Goal: Information Seeking & Learning: Learn about a topic

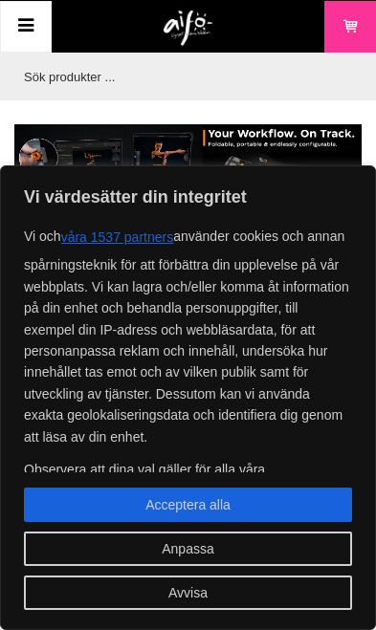
click at [279, 506] on button "Acceptera alla" at bounding box center [188, 505] width 328 height 34
checkbox input "true"
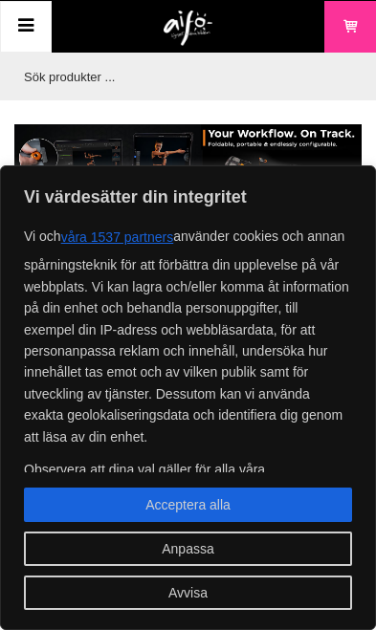
checkbox input "true"
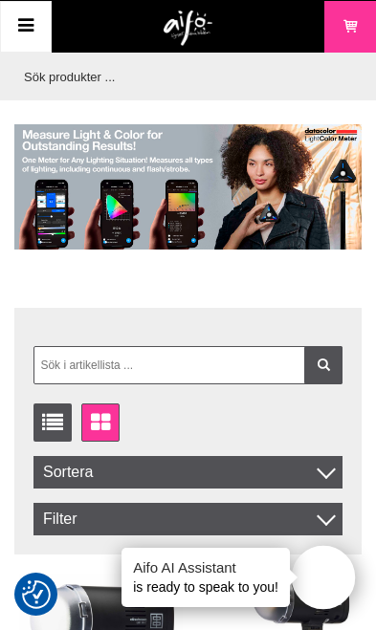
click at [157, 77] on input "text" at bounding box center [182, 77] width 337 height 48
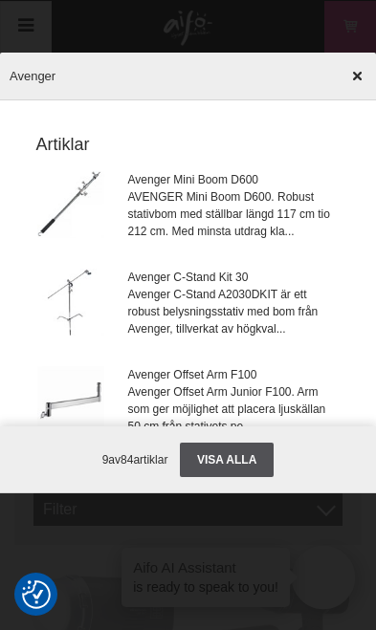
type input "Avenger"
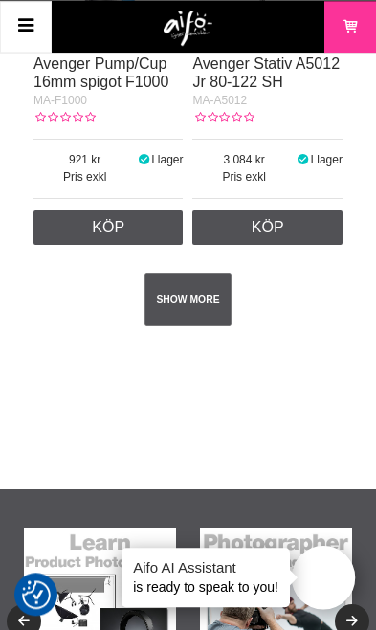
scroll to position [5371, 0]
click at [200, 326] on link "SHOW MORE" at bounding box center [187, 299] width 87 height 53
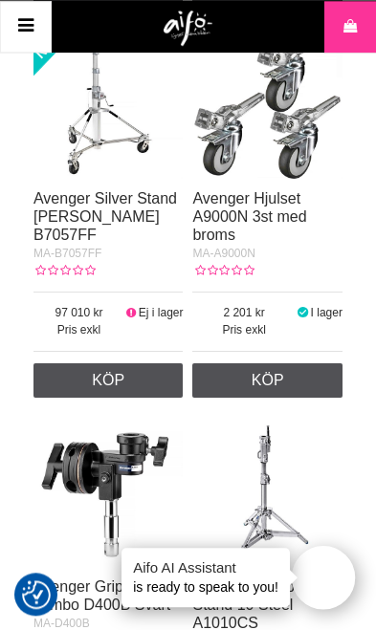
scroll to position [5994, 0]
click at [287, 162] on img at bounding box center [267, 104] width 150 height 150
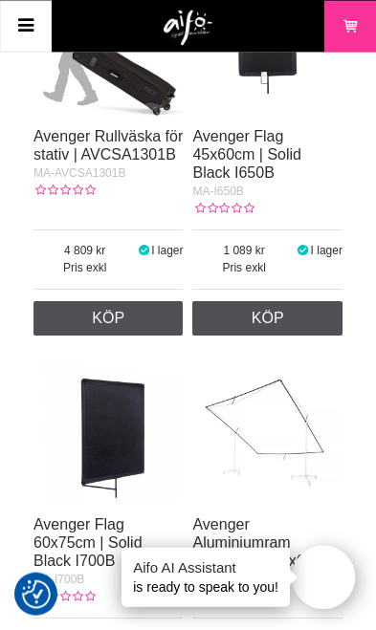
scroll to position [10327, 0]
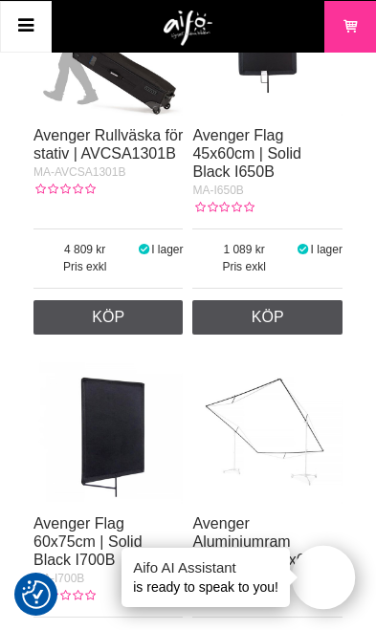
click at [129, 162] on link "Avenger Rullväska för stativ | AVCSA1301B" at bounding box center [107, 144] width 149 height 34
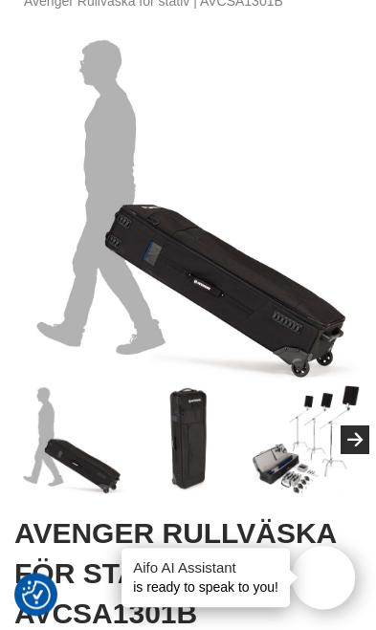
scroll to position [132, 0]
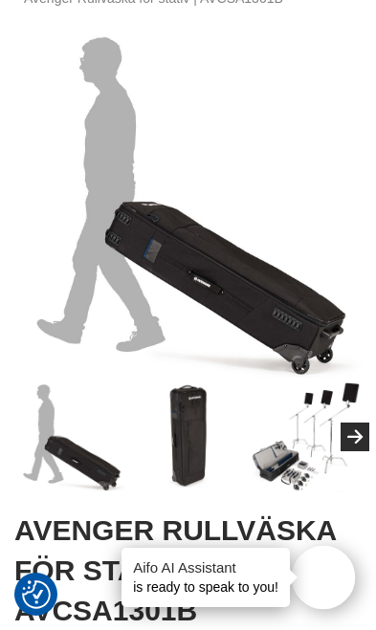
click at [307, 456] on img at bounding box center [306, 437] width 110 height 110
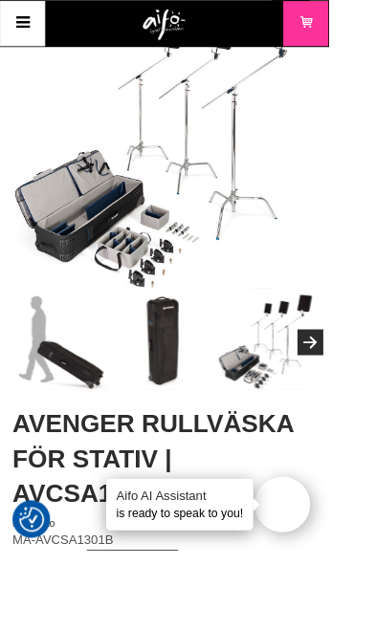
scroll to position [0, 0]
